Goal: Task Accomplishment & Management: Manage account settings

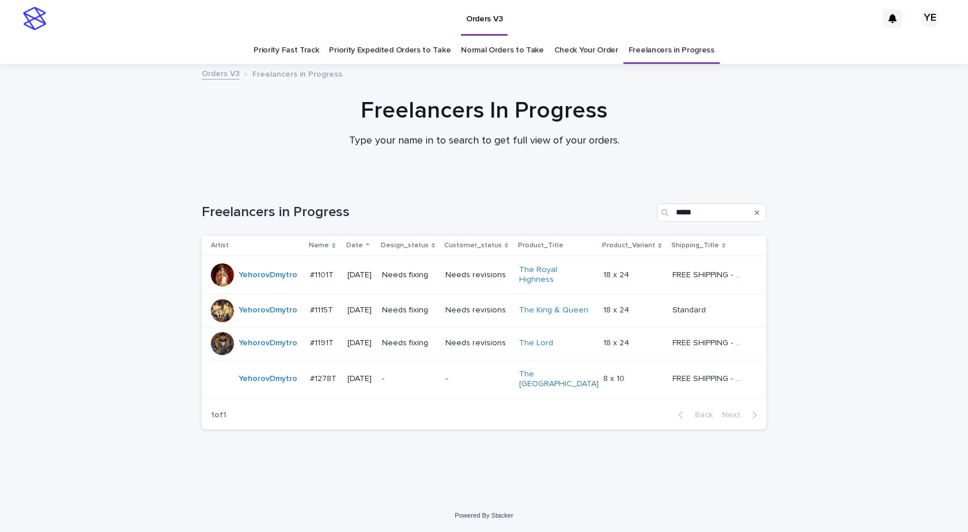
click at [273, 380] on div "YehorovDmytro" at bounding box center [267, 378] width 59 height 19
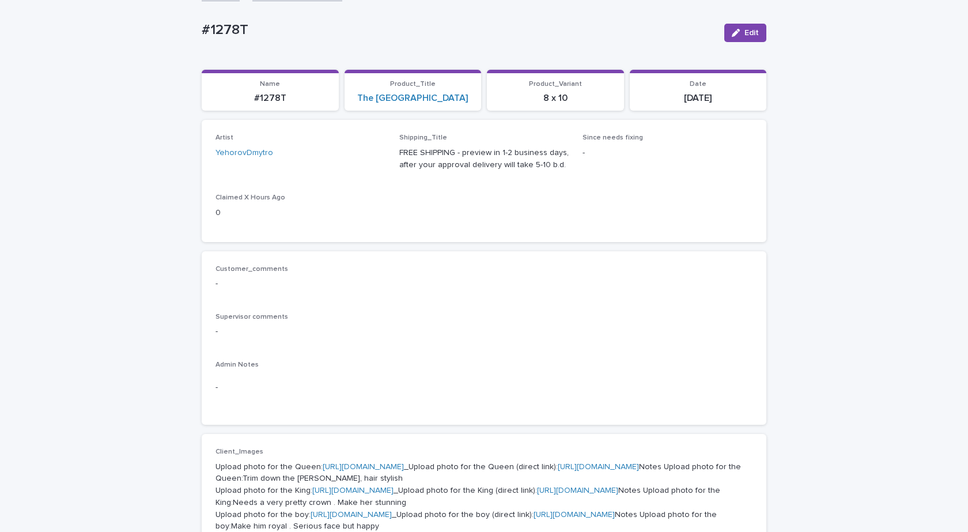
scroll to position [58, 0]
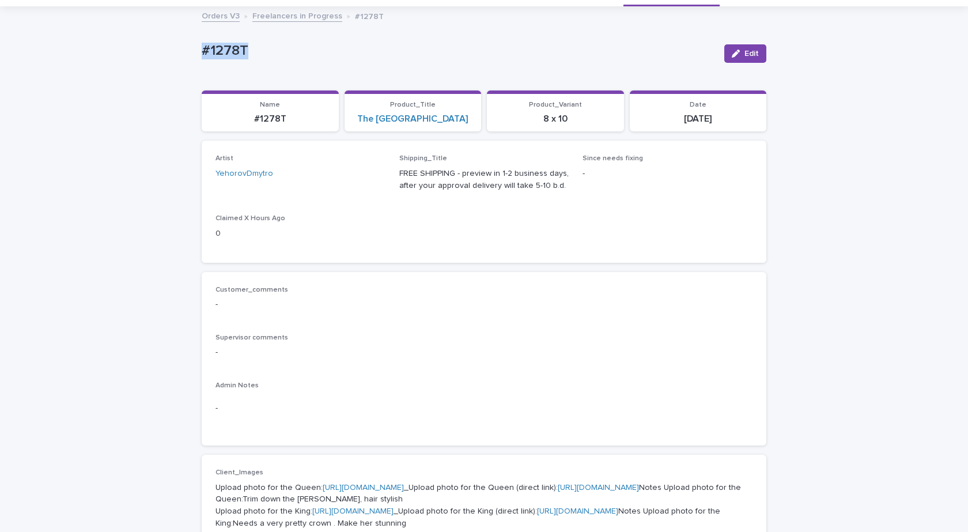
drag, startPoint x: 212, startPoint y: 55, endPoint x: 165, endPoint y: 60, distance: 47.5
copy p "#1278T"
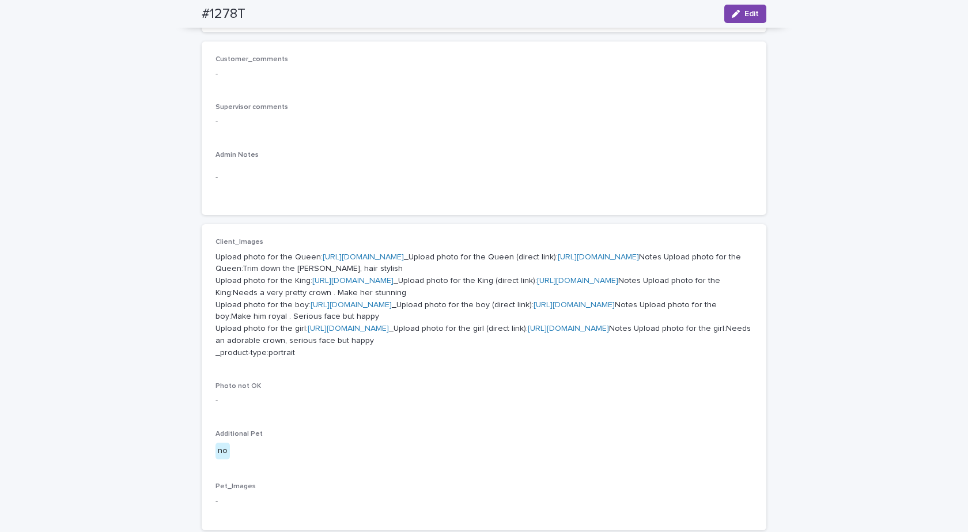
scroll to position [403, 0]
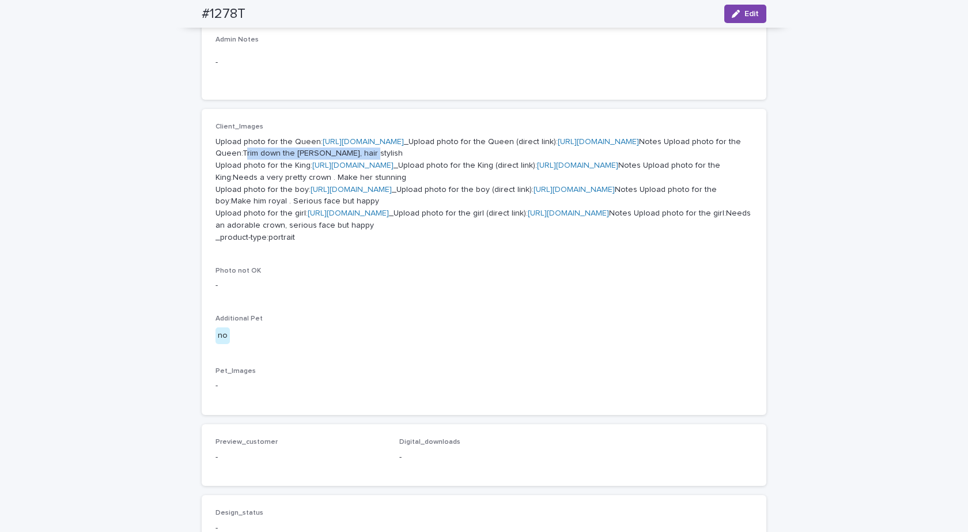
drag, startPoint x: 453, startPoint y: 201, endPoint x: 336, endPoint y: 204, distance: 116.4
click at [336, 204] on p "Upload photo for the Queen: https://cdn.shopify.com-uploadkit.app/s/files/1/003…" at bounding box center [483, 190] width 537 height 108
copy p "Trim down the beard, hair stylish"
drag, startPoint x: 497, startPoint y: 271, endPoint x: 328, endPoint y: 276, distance: 169.4
click at [328, 244] on p "Upload photo for the Queen: https://cdn.shopify.com-uploadkit.app/s/files/1/003…" at bounding box center [483, 190] width 537 height 108
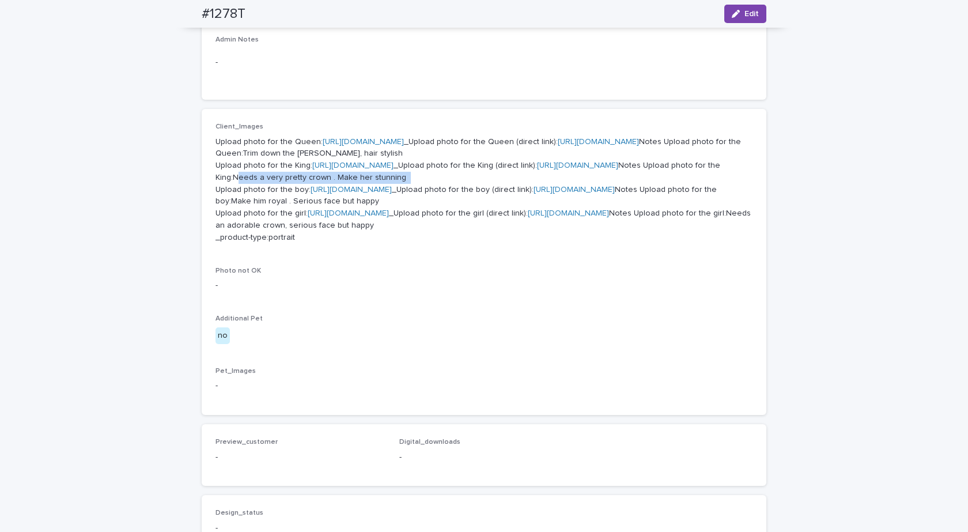
copy p "Needs a very pretty crown . Make her stunning"
drag, startPoint x: 325, startPoint y: 345, endPoint x: 466, endPoint y: 342, distance: 141.1
click at [466, 244] on p "Upload photo for the Queen: https://cdn.shopify.com-uploadkit.app/s/files/1/003…" at bounding box center [483, 190] width 537 height 108
copy p "Make him royal . Serious face but happy"
click at [342, 217] on link "https://cdn.shopify.com-uploadkit.app/s/files/1/0033/4807/0511/files/download.h…" at bounding box center [348, 213] width 81 height 8
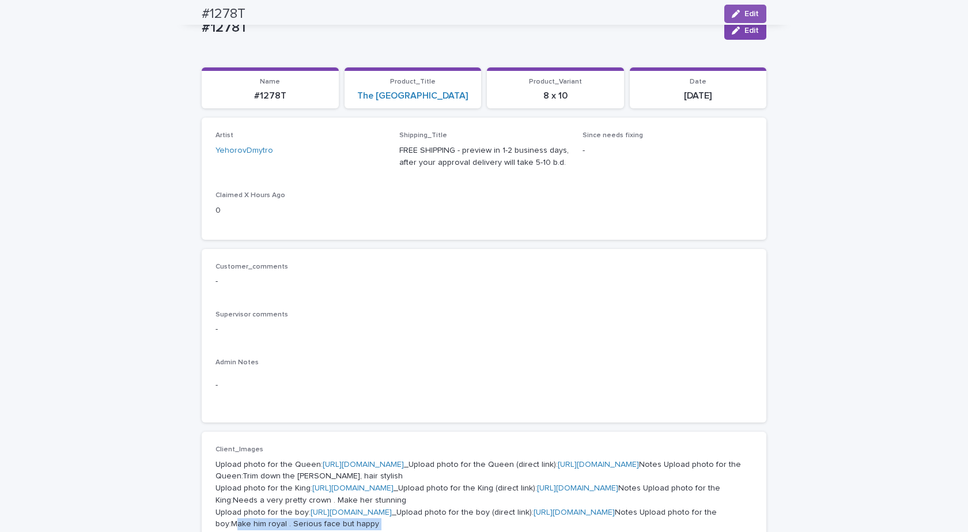
scroll to position [0, 0]
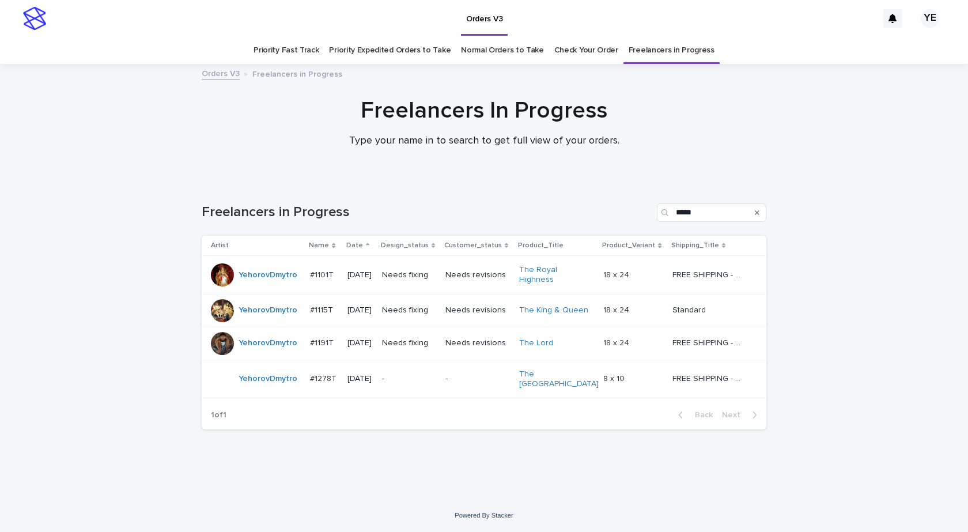
click at [265, 282] on div "YehorovDmytro" at bounding box center [256, 274] width 90 height 23
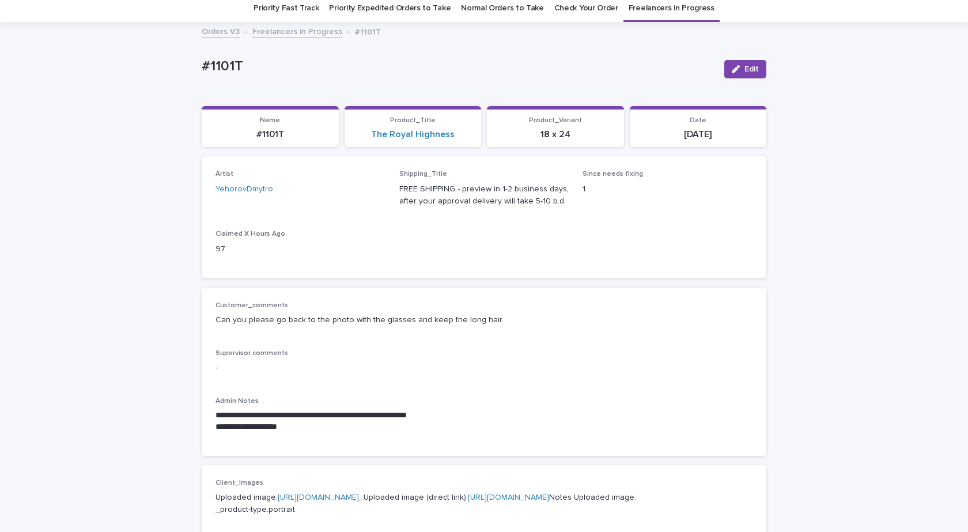
scroll to position [115, 0]
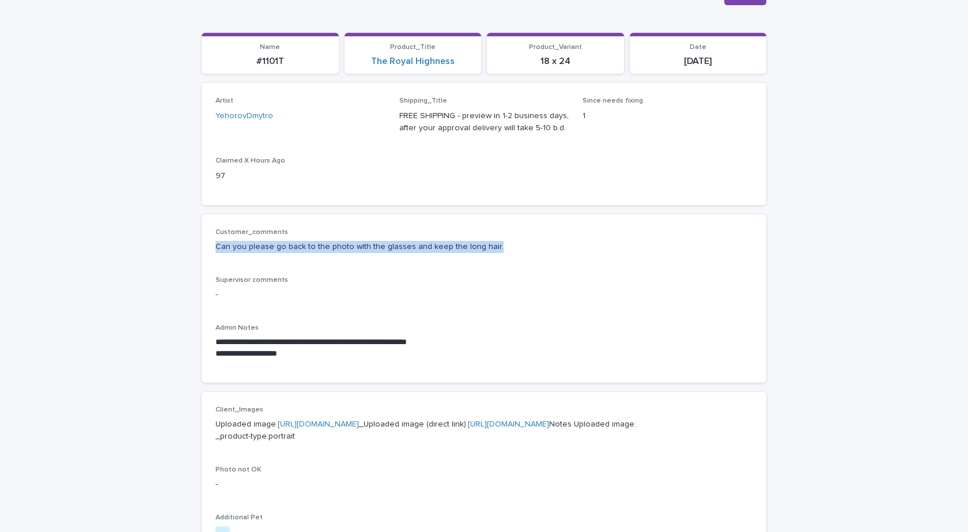
drag, startPoint x: 503, startPoint y: 249, endPoint x: 206, endPoint y: 262, distance: 296.9
click at [206, 262] on div "**********" at bounding box center [484, 298] width 564 height 168
copy p "Can you please go back to the photo with the glasses and keep the long hair."
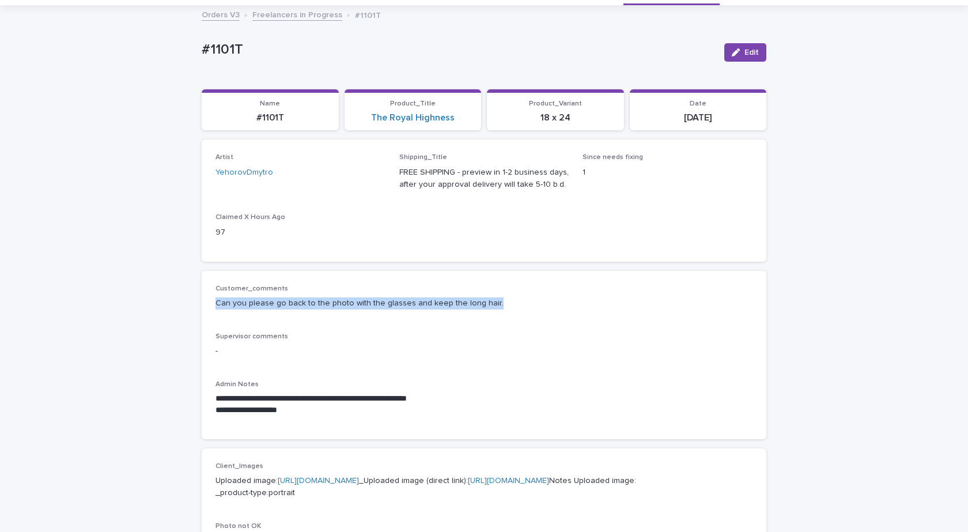
scroll to position [0, 0]
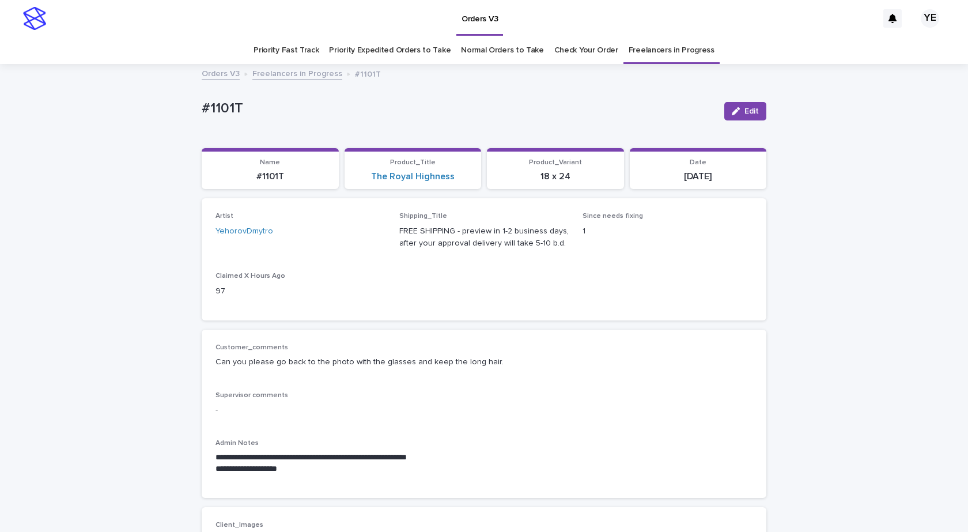
drag, startPoint x: 258, startPoint y: 109, endPoint x: 175, endPoint y: 108, distance: 82.9
copy p "#1101T"
click at [748, 111] on span "Edit" at bounding box center [751, 111] width 14 height 8
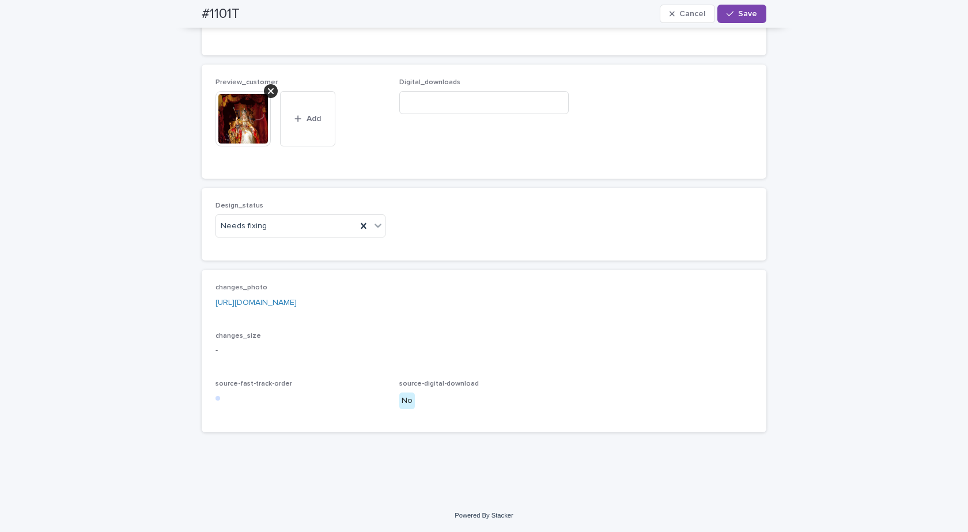
scroll to position [745, 0]
click at [258, 88] on div "Preview_customer This file cannot be opened Download File Add" at bounding box center [300, 121] width 170 height 86
click at [268, 92] on icon at bounding box center [271, 91] width 6 height 6
click at [268, 229] on div "Needs fixing" at bounding box center [286, 226] width 141 height 19
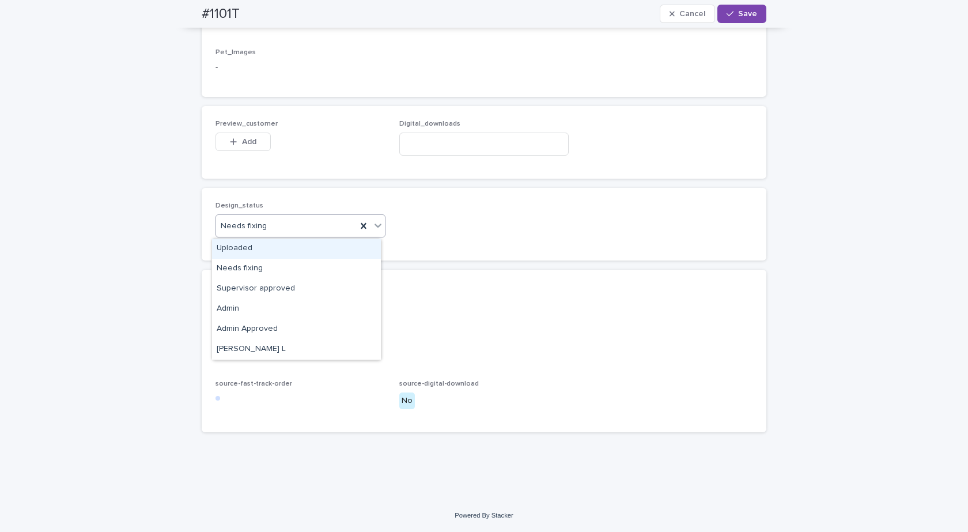
drag, startPoint x: 242, startPoint y: 245, endPoint x: 248, endPoint y: 219, distance: 25.9
click at [242, 245] on div "Uploaded" at bounding box center [296, 248] width 169 height 20
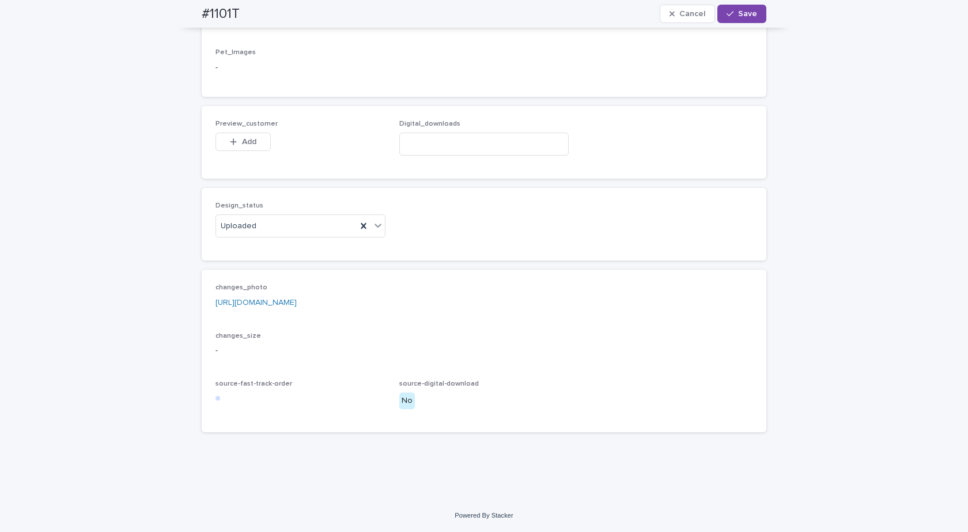
click at [258, 128] on div "Preview_customer This file cannot be opened Download File Add" at bounding box center [300, 142] width 170 height 45
click at [247, 147] on button "Add" at bounding box center [242, 141] width 55 height 18
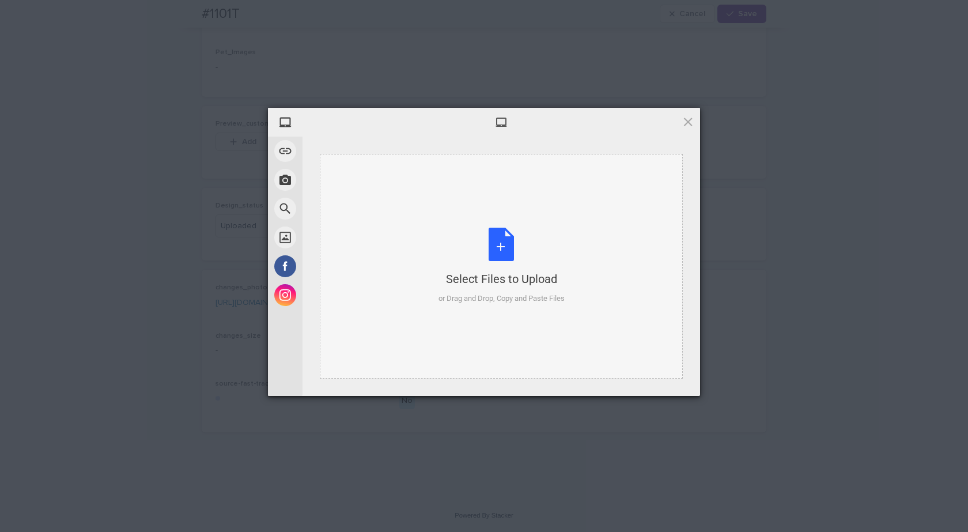
click at [533, 222] on div "Select Files to Upload or Drag and Drop, Copy and Paste Files" at bounding box center [501, 266] width 363 height 225
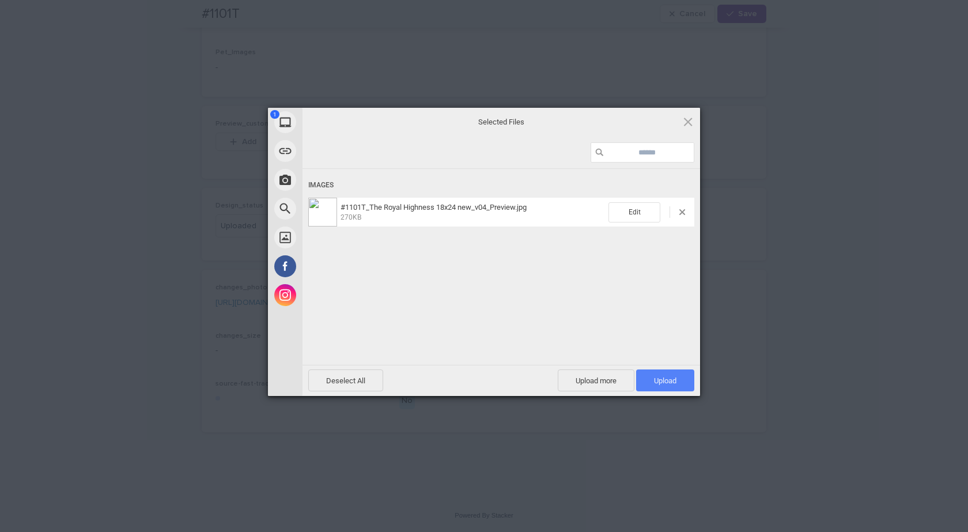
click at [658, 369] on span "Upload 1" at bounding box center [665, 380] width 58 height 22
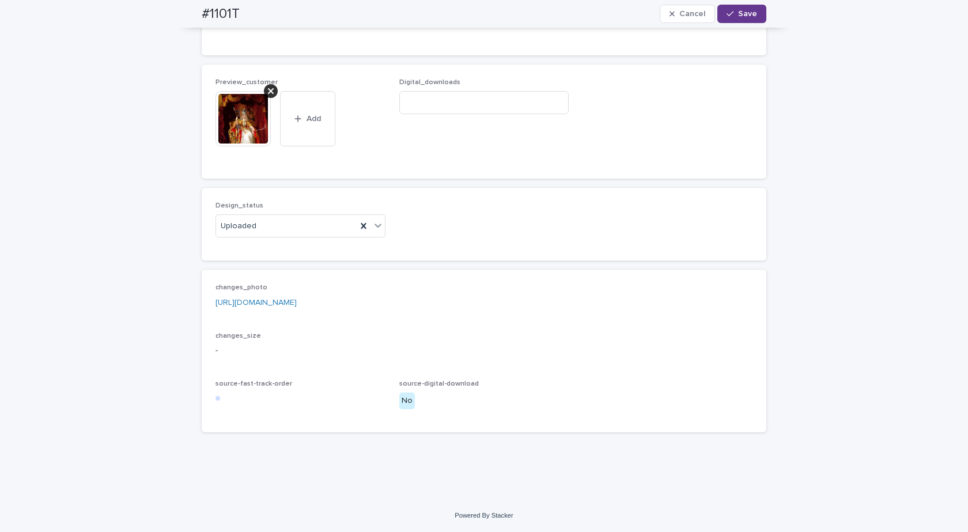
click at [747, 21] on button "Save" at bounding box center [741, 14] width 49 height 18
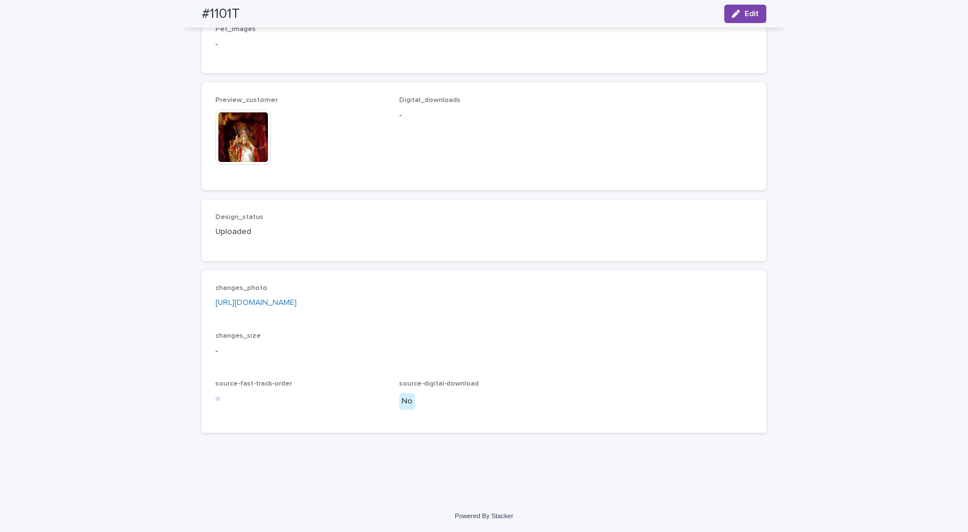
click at [230, 154] on img at bounding box center [242, 136] width 55 height 55
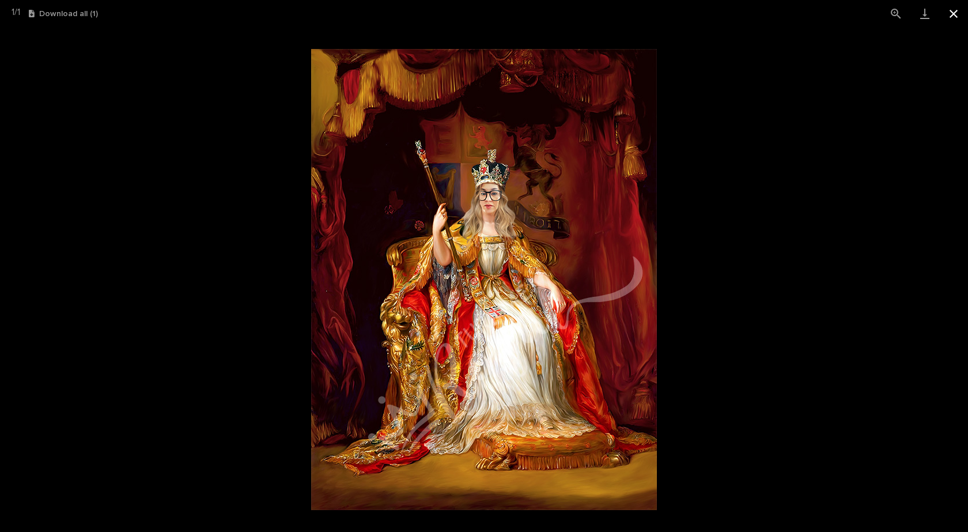
click at [949, 10] on button "Close gallery" at bounding box center [953, 13] width 29 height 27
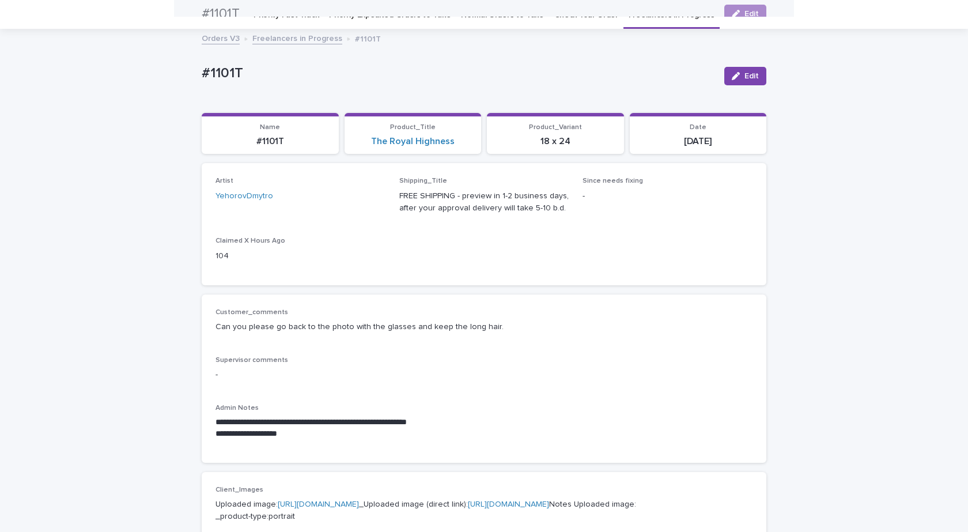
scroll to position [0, 0]
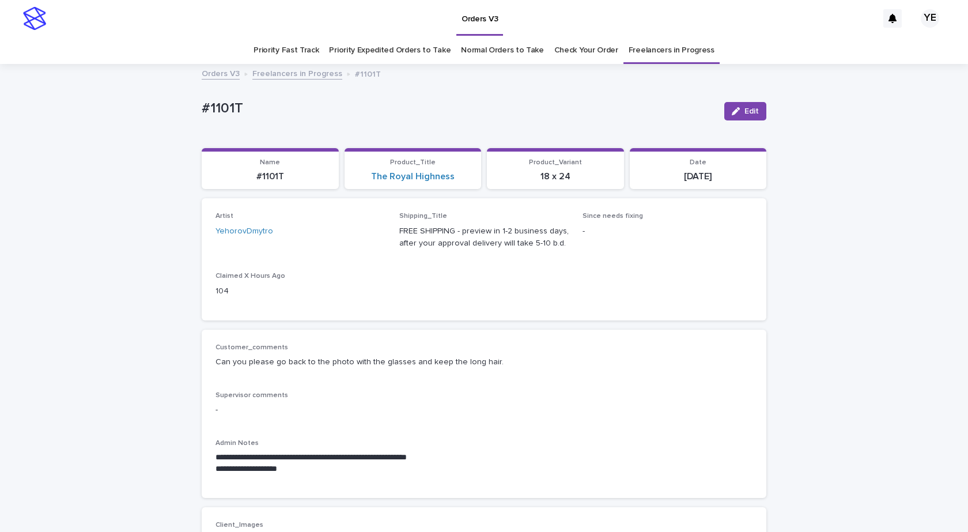
click at [276, 75] on link "Freelancers in Progress" at bounding box center [297, 72] width 90 height 13
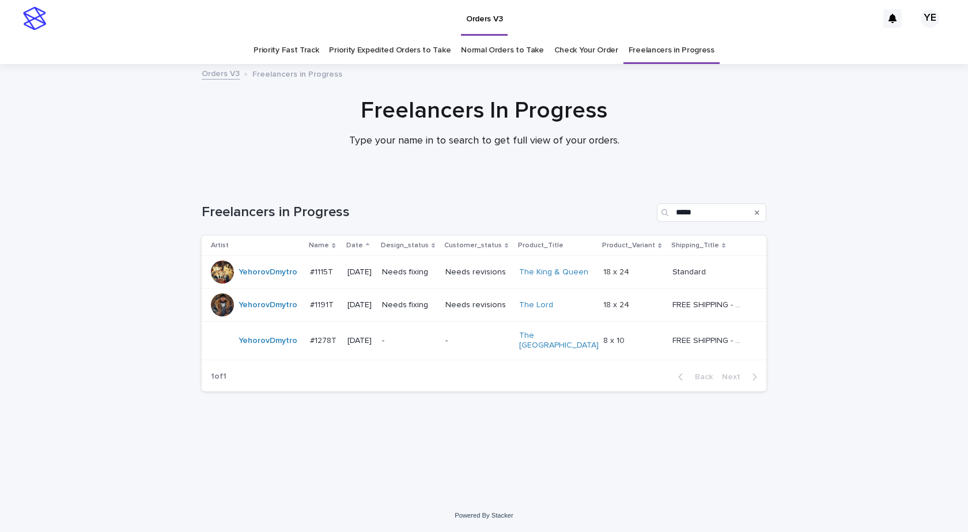
click at [275, 284] on td "YehorovDmytro" at bounding box center [254, 272] width 104 height 33
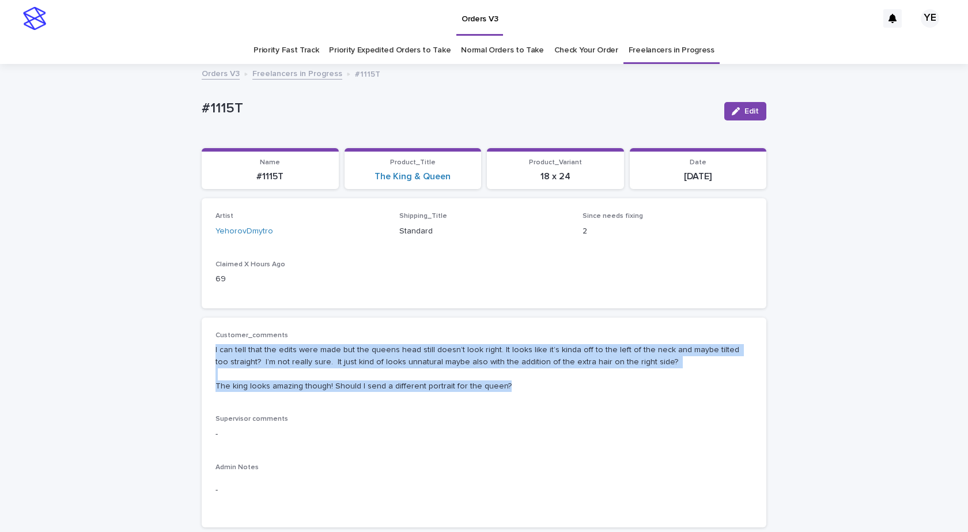
drag, startPoint x: 511, startPoint y: 385, endPoint x: 183, endPoint y: 352, distance: 329.9
copy p "I can tell that the edits were made but the queens head still doesn’t look righ…"
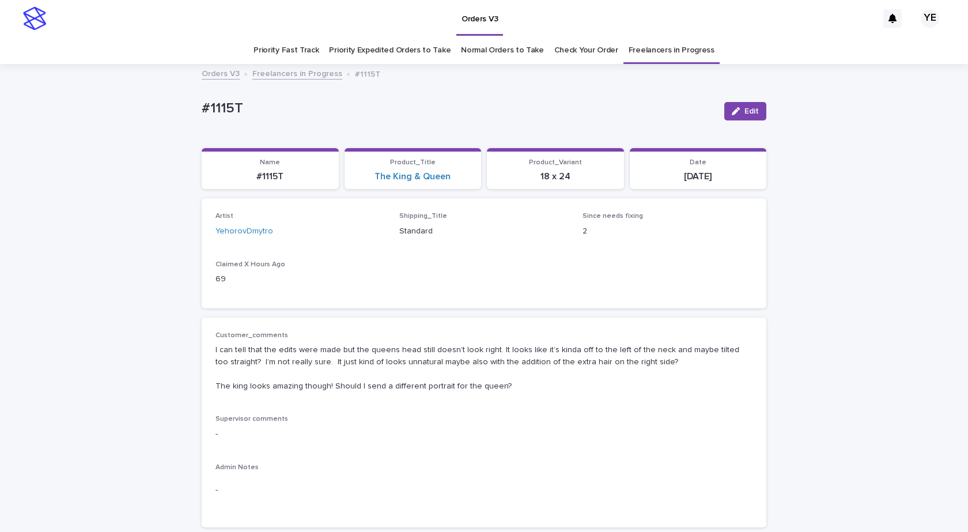
click at [301, 108] on p "#1115T" at bounding box center [458, 108] width 513 height 17
drag, startPoint x: 257, startPoint y: 103, endPoint x: 158, endPoint y: 100, distance: 99.7
copy p "#1115T"
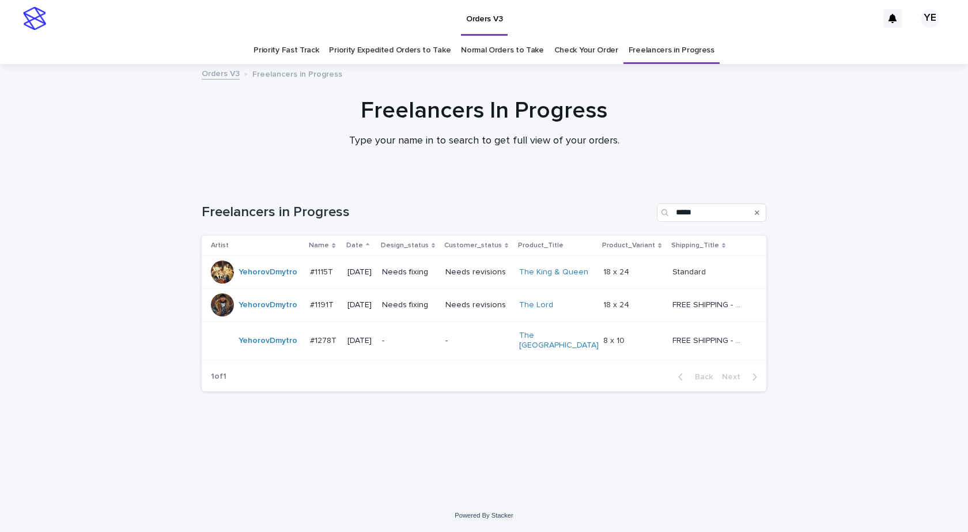
click at [245, 314] on div "YehorovDmytro" at bounding box center [256, 304] width 90 height 23
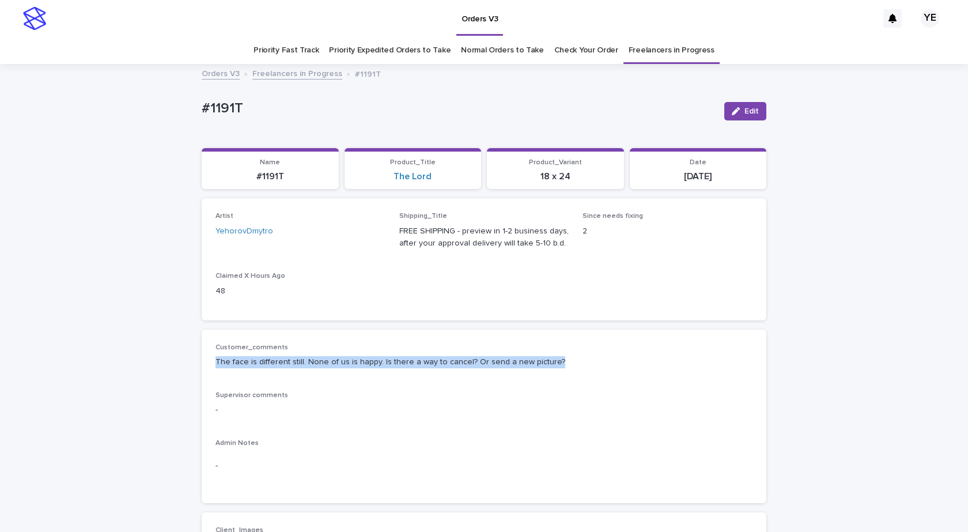
drag, startPoint x: 550, startPoint y: 356, endPoint x: 190, endPoint y: 363, distance: 360.0
copy p "The face is different still. None of us is happy. Is there a way to cancel? Or …"
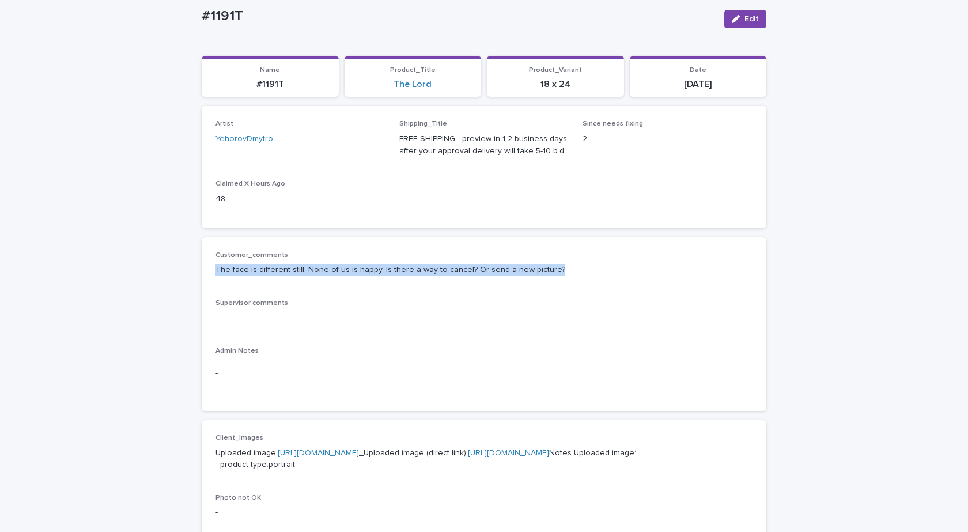
scroll to position [230, 0]
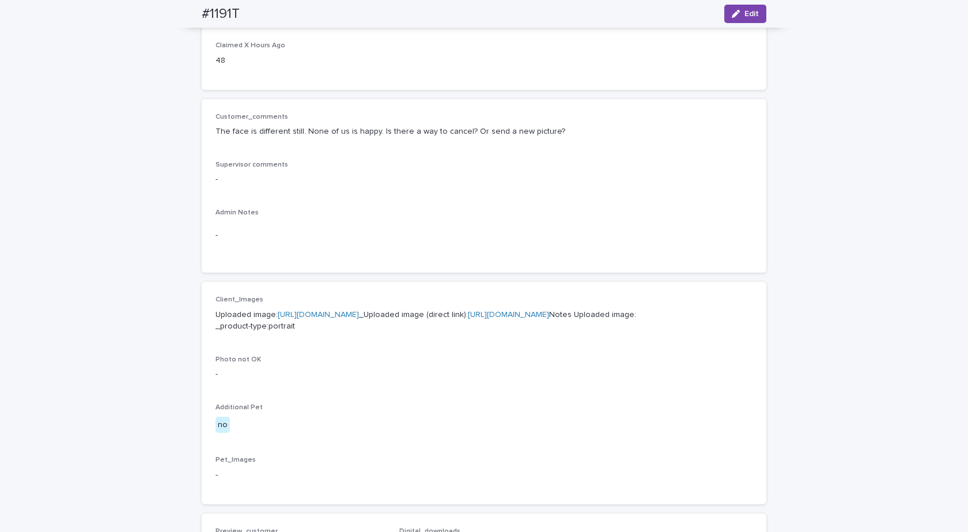
click at [537, 165] on p "Supervisor comments" at bounding box center [483, 165] width 537 height 8
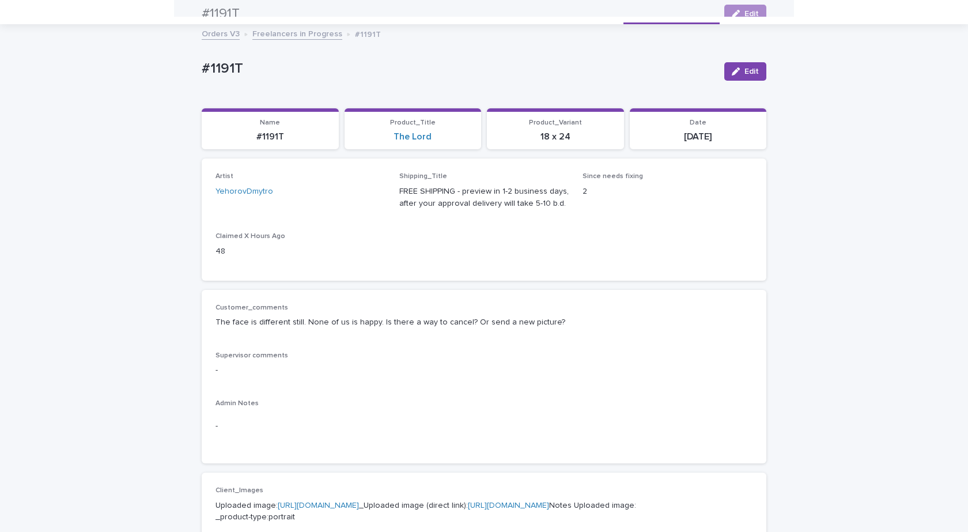
scroll to position [0, 0]
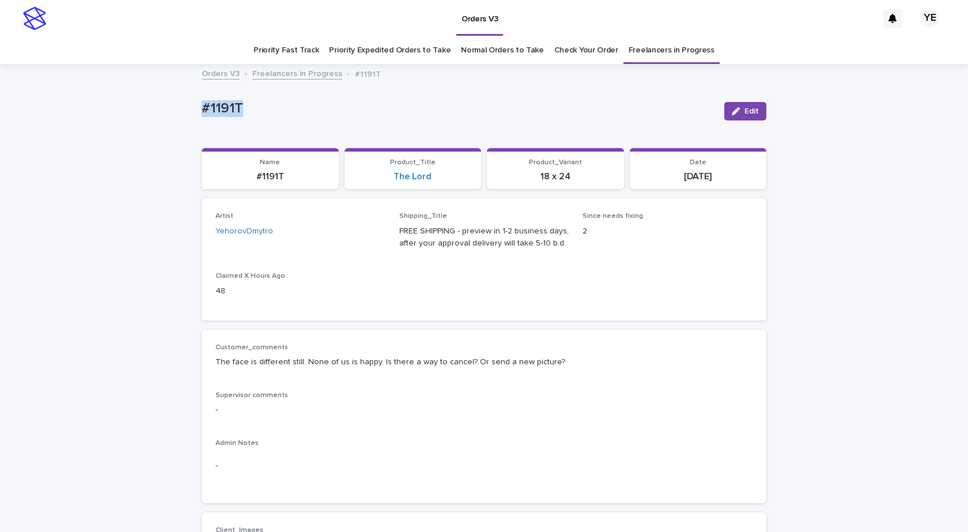
drag, startPoint x: 256, startPoint y: 108, endPoint x: 150, endPoint y: 111, distance: 105.4
copy p "#1191T"
drag, startPoint x: 116, startPoint y: 221, endPoint x: 139, endPoint y: 188, distance: 39.8
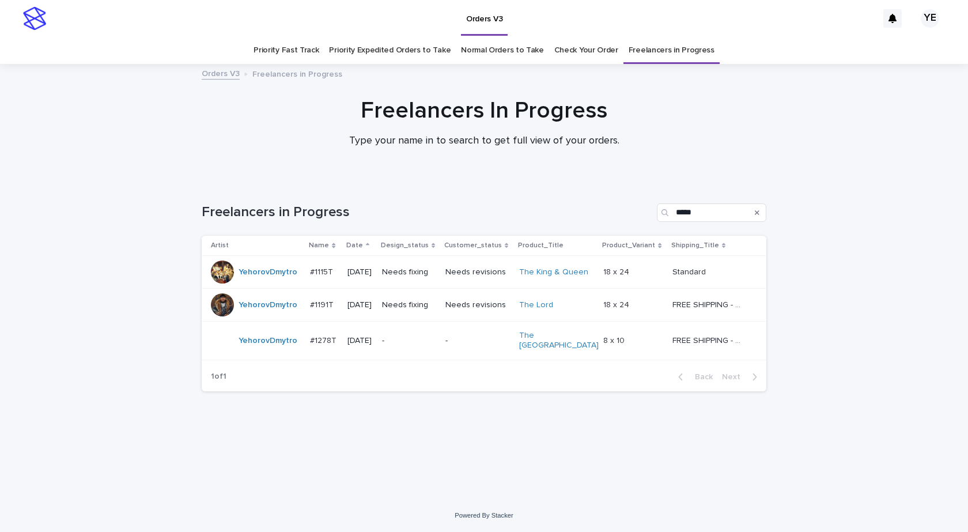
click at [281, 347] on div "YehorovDmytro" at bounding box center [256, 340] width 90 height 23
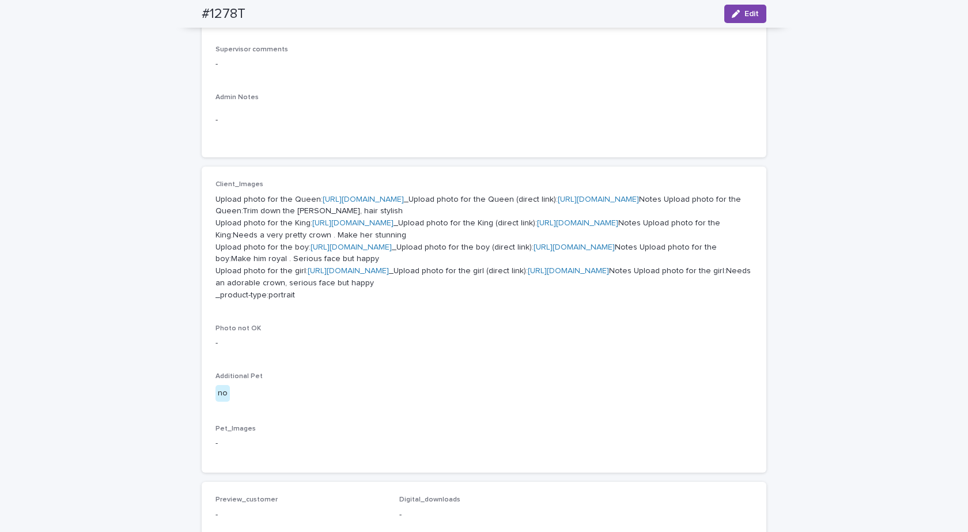
scroll to position [403, 0]
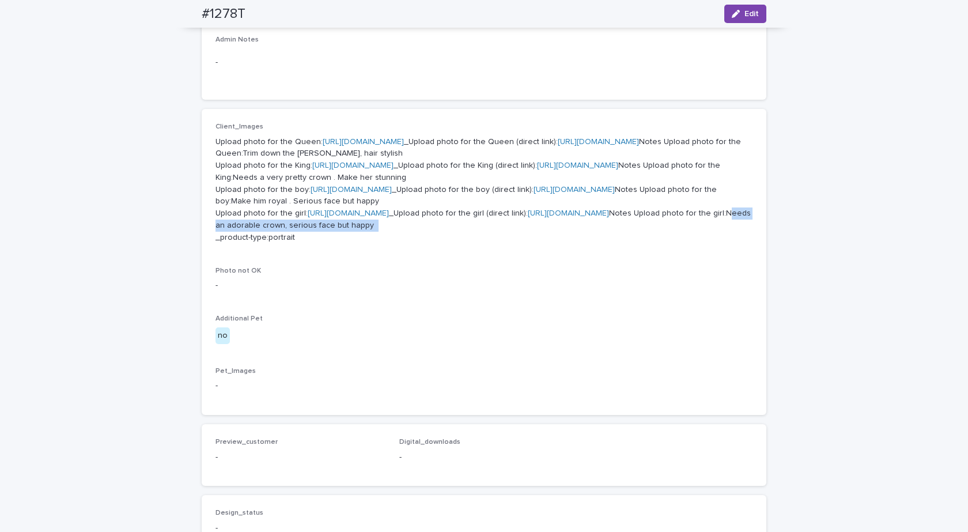
drag, startPoint x: 322, startPoint y: 418, endPoint x: 502, endPoint y: 417, distance: 180.3
click at [504, 244] on p "Upload photo for the Queen: https://cdn.shopify.com-uploadkit.app/s/files/1/003…" at bounding box center [483, 190] width 537 height 108
copy p "Needs an adorable crown, serious face but happy"
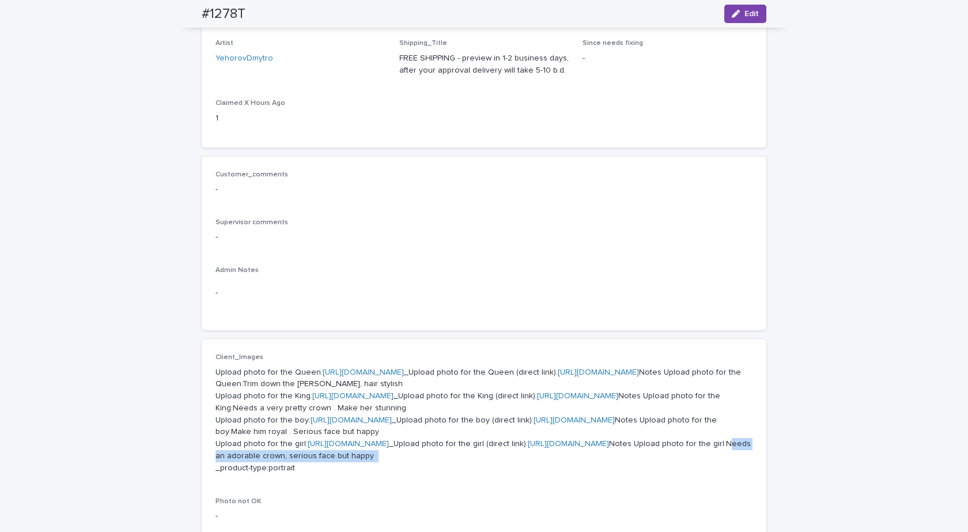
scroll to position [0, 0]
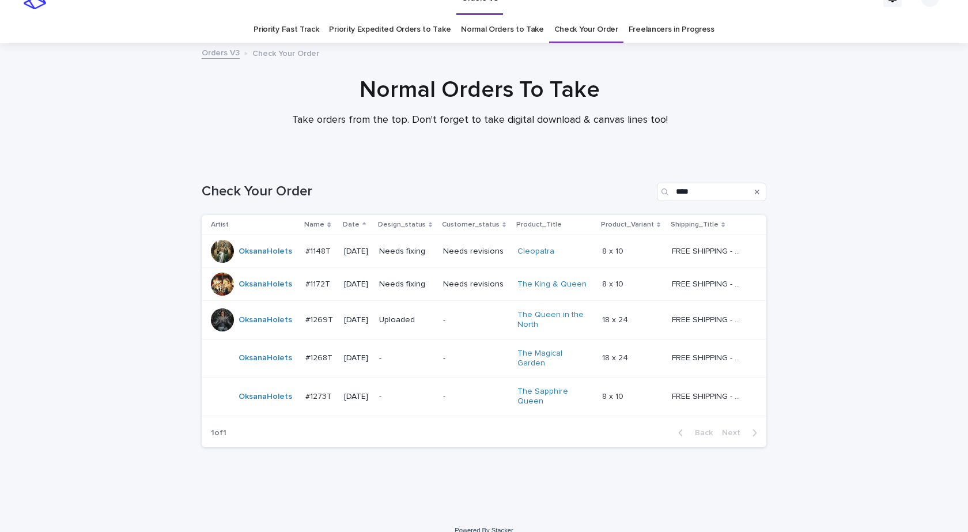
scroll to position [30, 0]
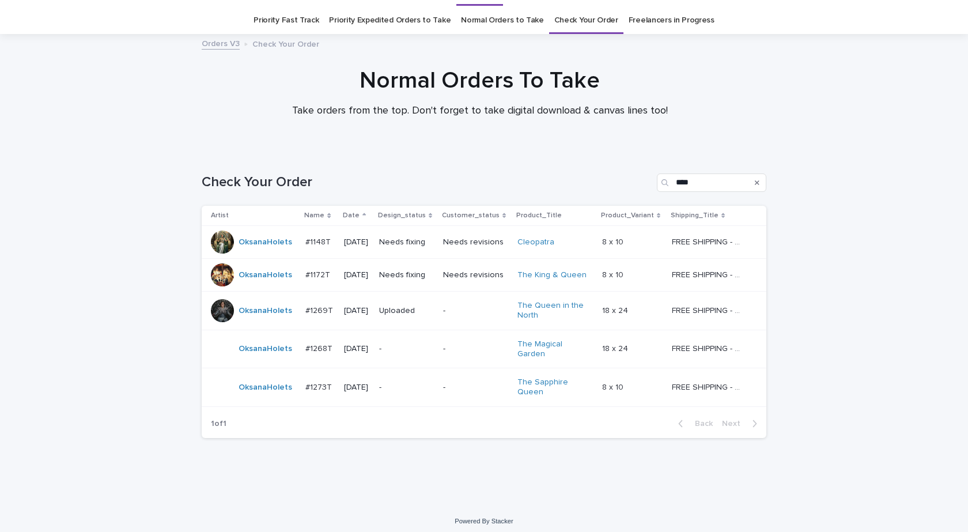
click at [249, 355] on div "OksanaHolets" at bounding box center [265, 348] width 54 height 19
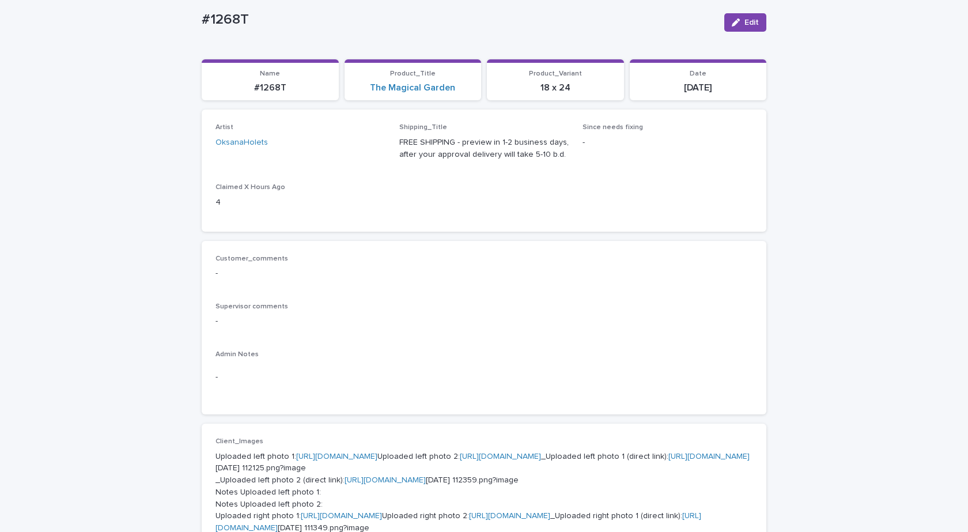
scroll to position [346, 0]
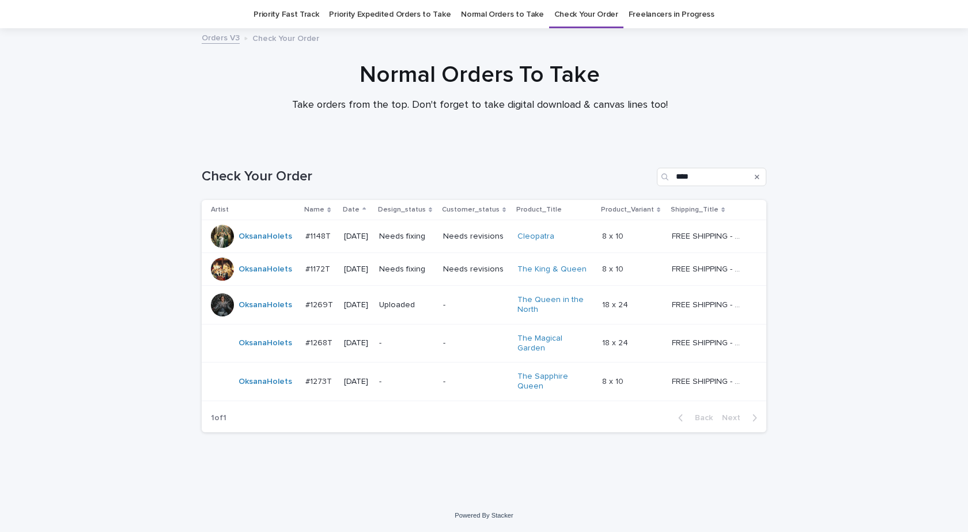
scroll to position [30, 0]
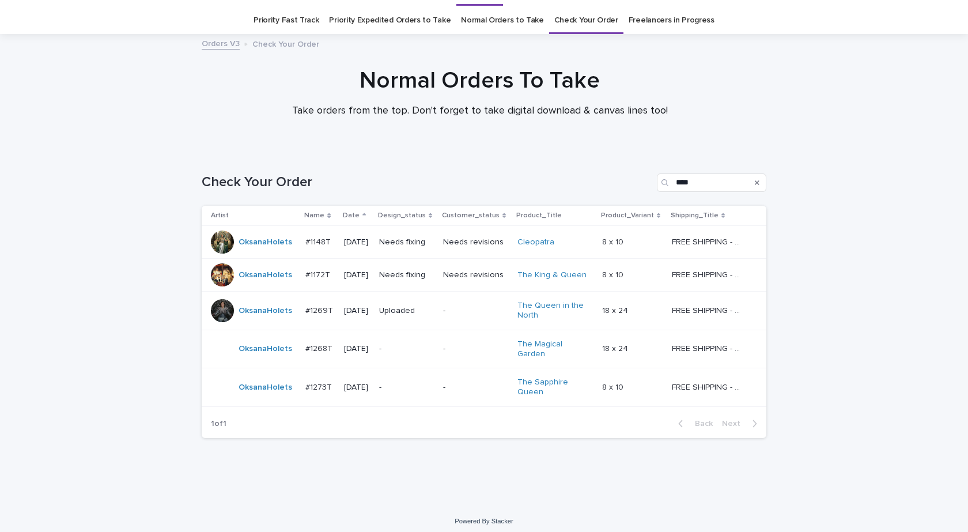
click at [301, 387] on td "#1273T #1273T" at bounding box center [320, 387] width 39 height 39
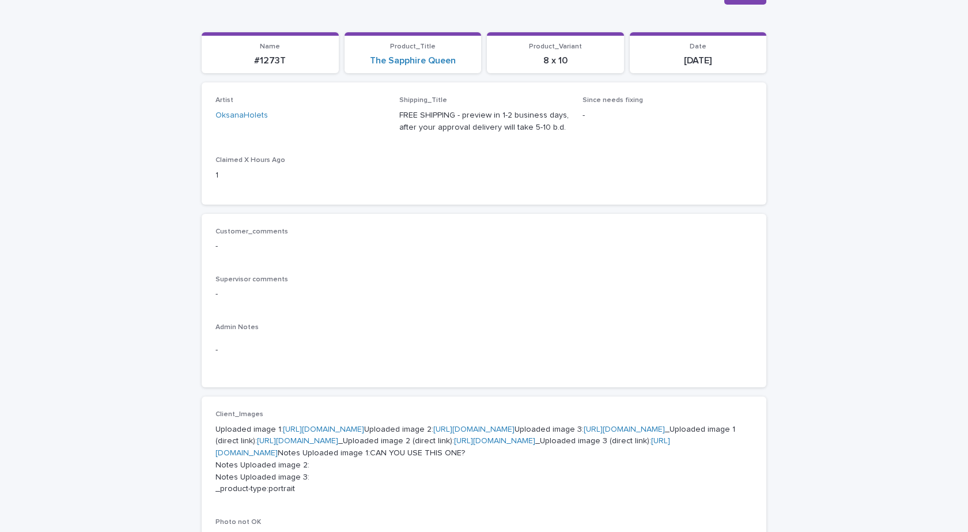
scroll to position [346, 0]
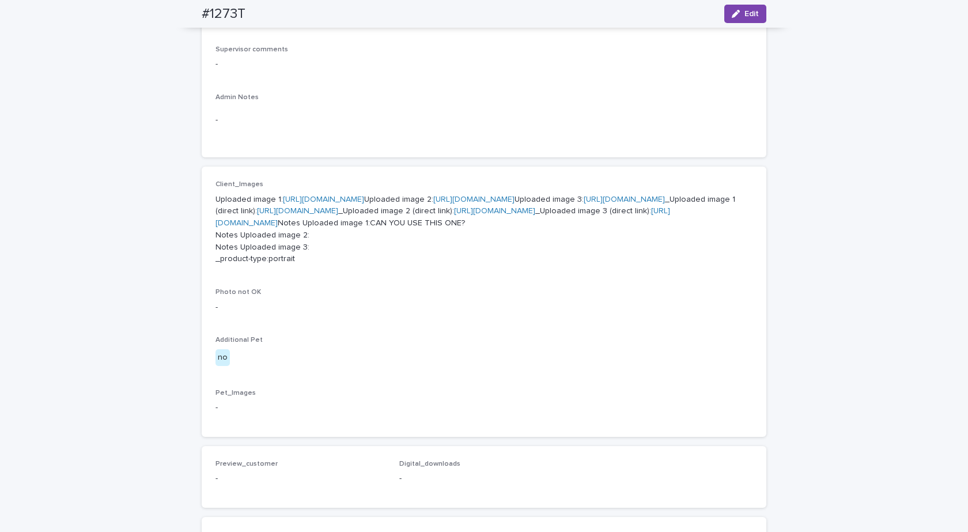
click at [364, 199] on link "[URL][DOMAIN_NAME]" at bounding box center [323, 199] width 81 height 8
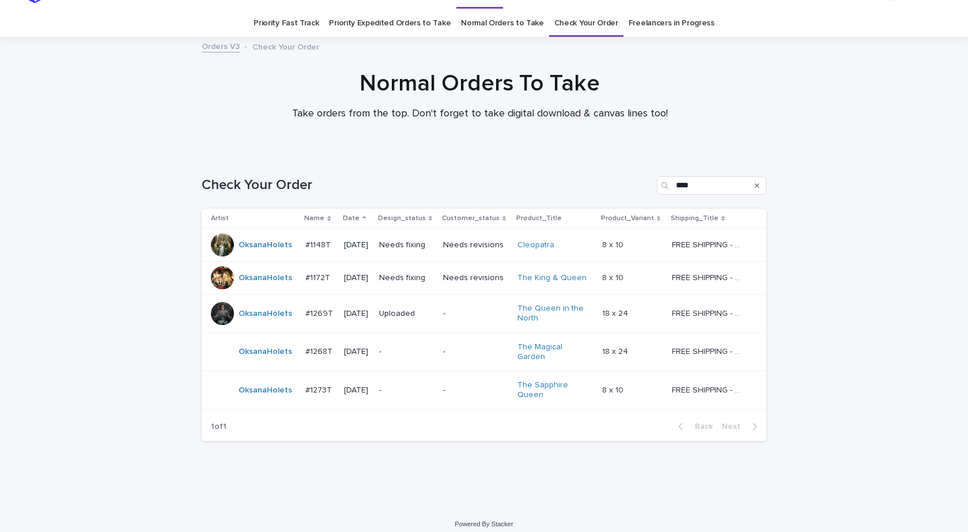
scroll to position [30, 0]
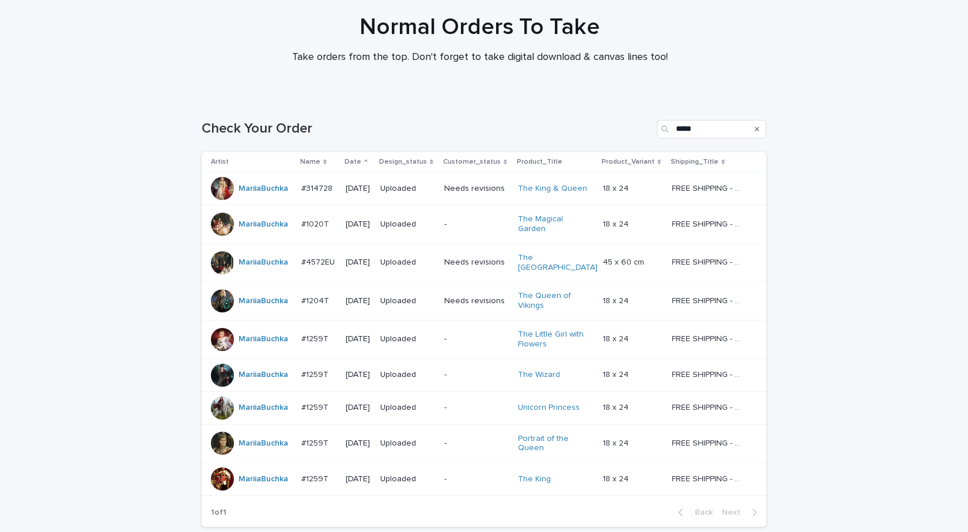
scroll to position [167, 0]
